Goal: Navigation & Orientation: Find specific page/section

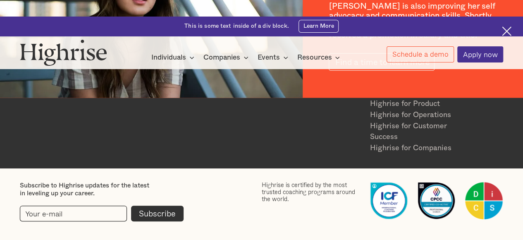
scroll to position [1091, 0]
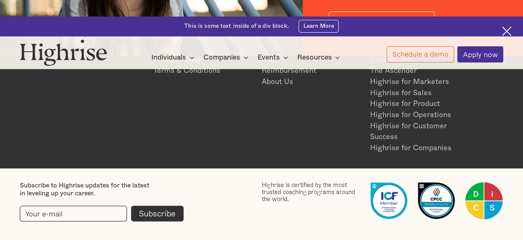
click at [507, 34] on img at bounding box center [507, 31] width 10 height 10
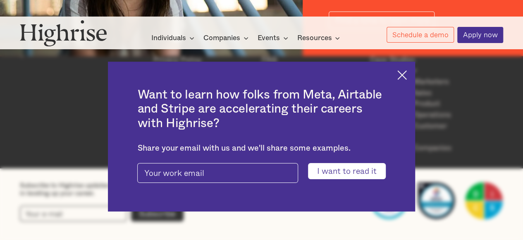
click at [406, 77] on img at bounding box center [403, 75] width 10 height 10
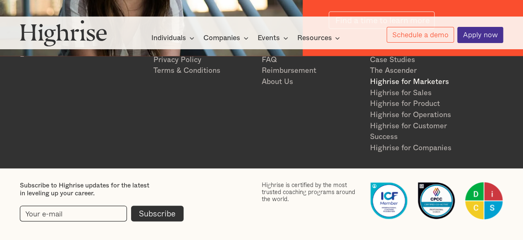
click at [412, 83] on link "Highrise for Marketers" at bounding box center [420, 82] width 100 height 11
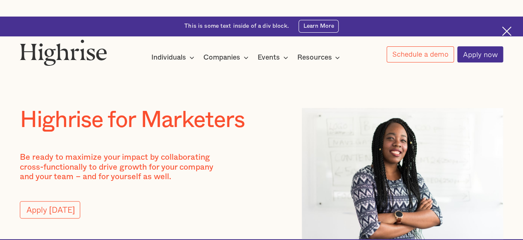
click at [494, 100] on div at bounding box center [261, 82] width 523 height 52
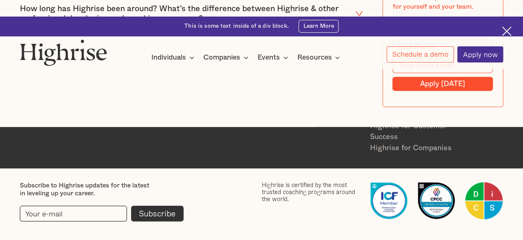
scroll to position [2802, 0]
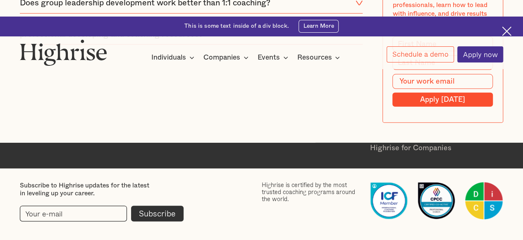
click at [508, 29] on img at bounding box center [507, 31] width 10 height 10
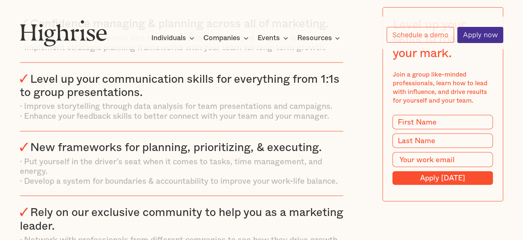
scroll to position [768, 0]
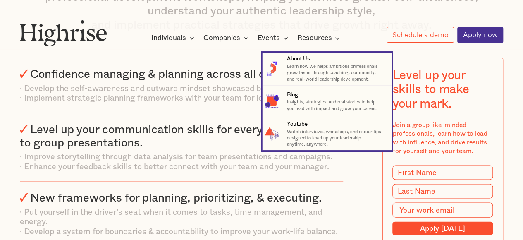
click at [339, 36] on icon at bounding box center [338, 38] width 10 height 10
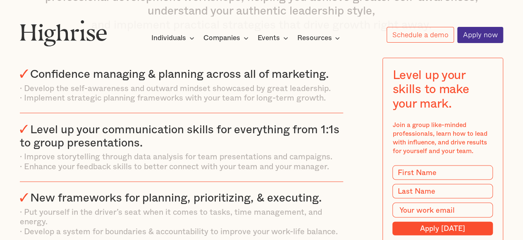
click at [339, 38] on icon at bounding box center [338, 38] width 4 height 2
